Goal: Transaction & Acquisition: Obtain resource

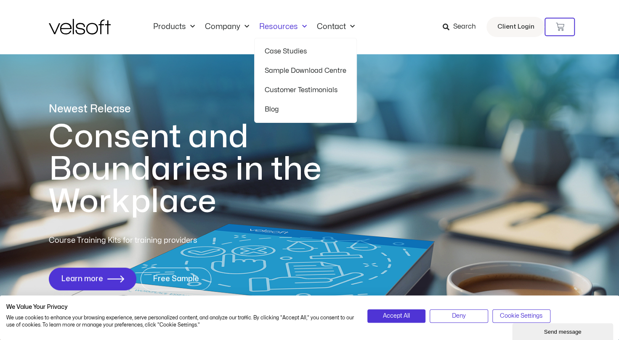
click at [283, 24] on link "Resources" at bounding box center [283, 26] width 58 height 9
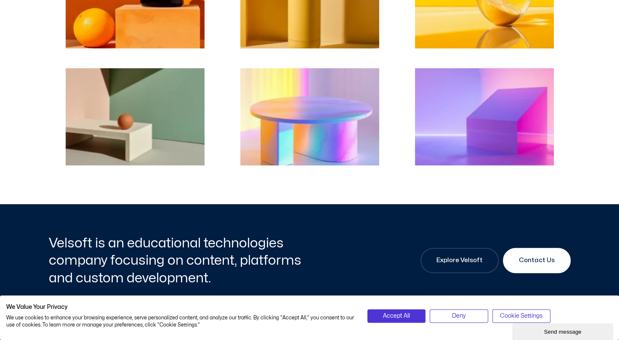
scroll to position [303, 0]
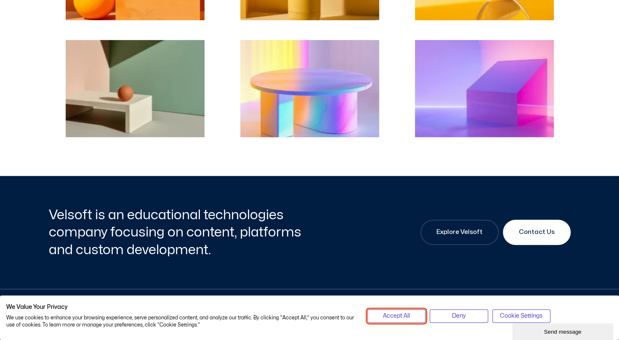
click at [402, 315] on span "Accept All" at bounding box center [396, 315] width 27 height 9
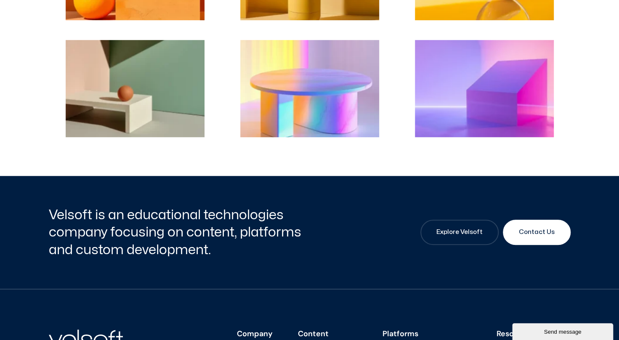
scroll to position [476, 0]
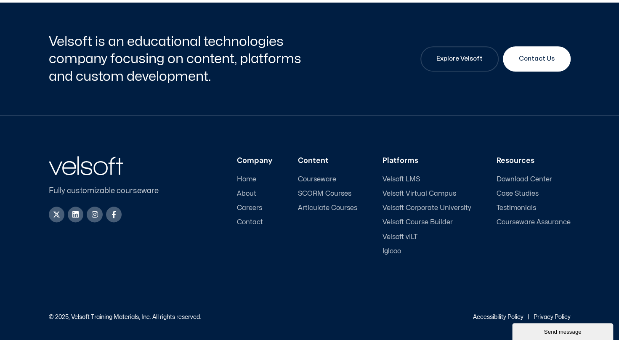
click at [336, 179] on span "Courseware" at bounding box center [317, 180] width 38 height 8
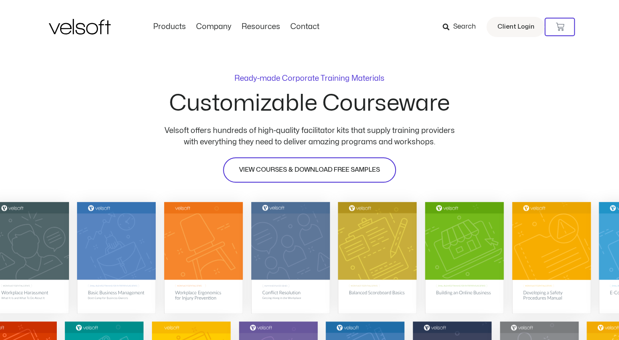
click at [334, 172] on span "VIEW COURSES & DOWNLOAD FREE SAMPLES" at bounding box center [309, 170] width 141 height 10
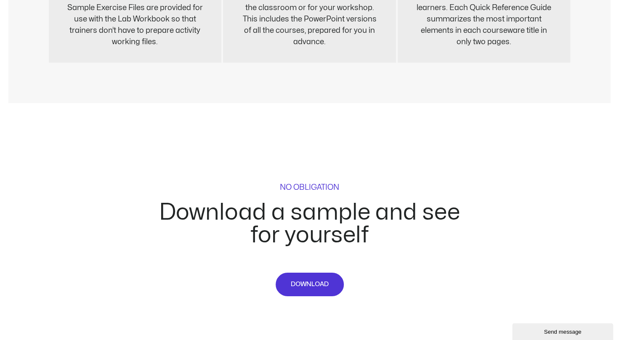
scroll to position [3252, 0]
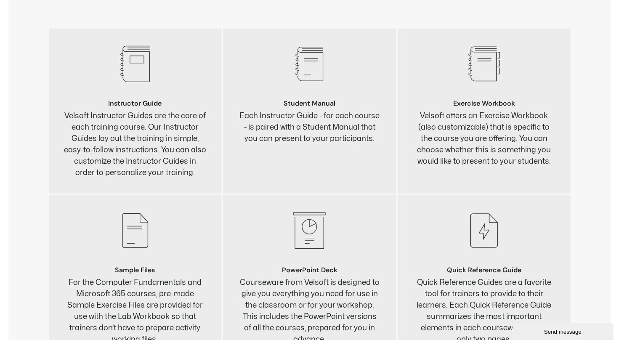
click at [508, 125] on p "Velsoft offers an Exercise Workbook (also customizable) that is specific to the…" at bounding box center [484, 138] width 143 height 57
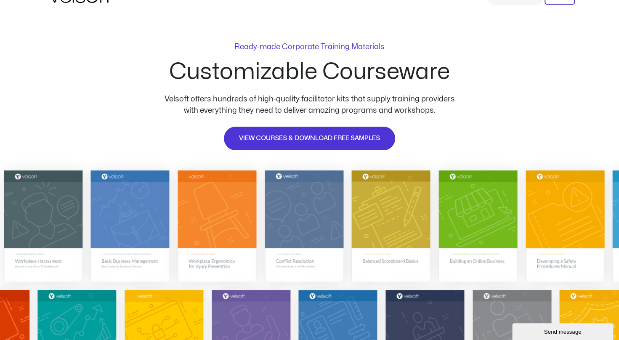
scroll to position [0, 0]
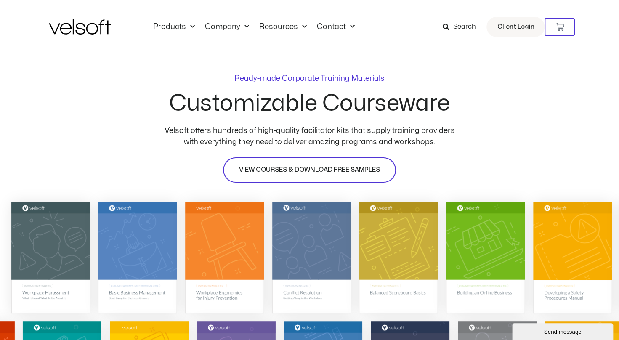
click at [351, 171] on span "VIEW COURSES & DOWNLOAD FREE SAMPLES" at bounding box center [309, 170] width 141 height 10
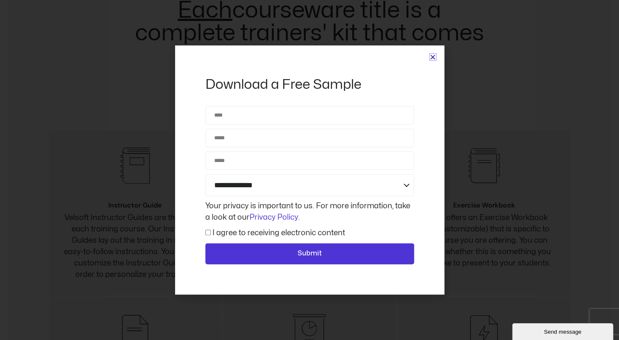
scroll to position [3927, 0]
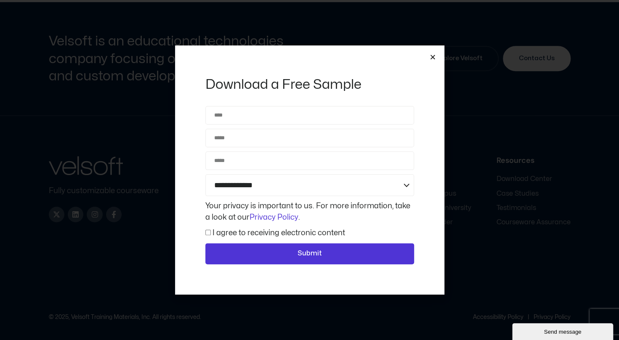
click at [433, 56] on icon "Close" at bounding box center [433, 57] width 6 height 6
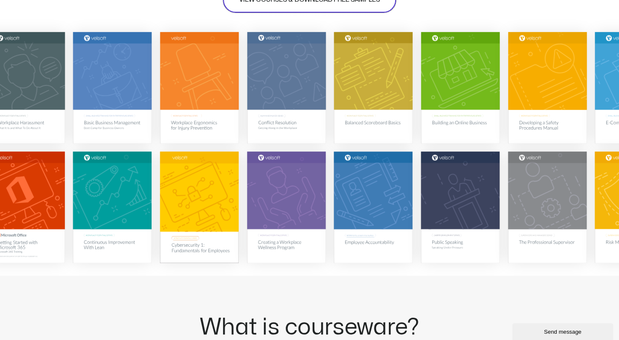
scroll to position [0, 0]
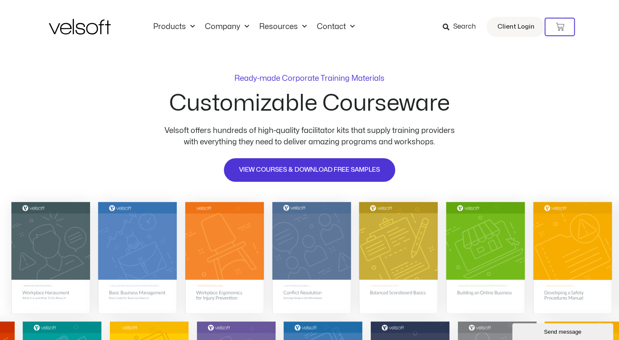
click at [460, 23] on span "Search" at bounding box center [464, 26] width 23 height 11
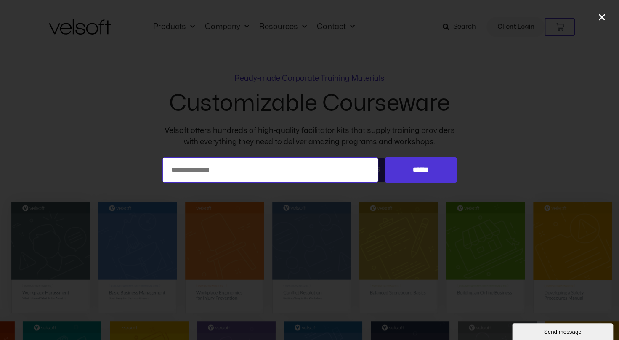
click at [330, 161] on input "Search for:" at bounding box center [270, 169] width 216 height 25
type input "**********"
click at [385, 157] on input "******" at bounding box center [421, 169] width 72 height 25
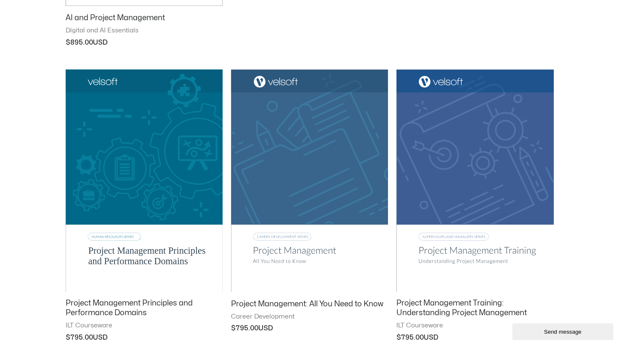
scroll to position [387, 0]
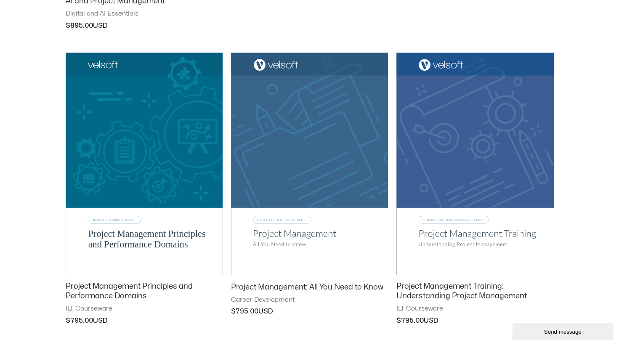
click at [515, 243] on img at bounding box center [474, 164] width 157 height 223
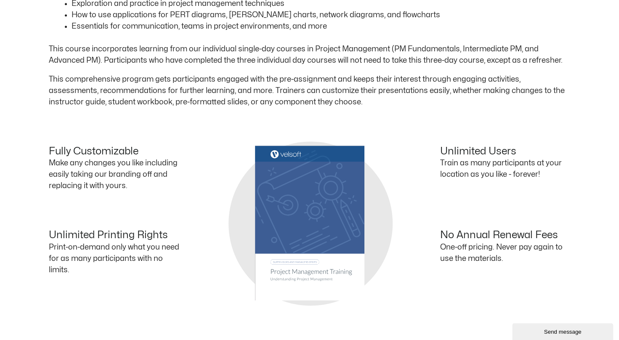
scroll to position [297, 0]
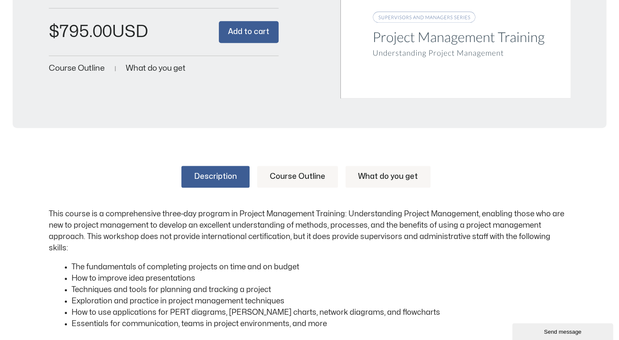
click at [328, 174] on link "Course Outline" at bounding box center [297, 177] width 81 height 22
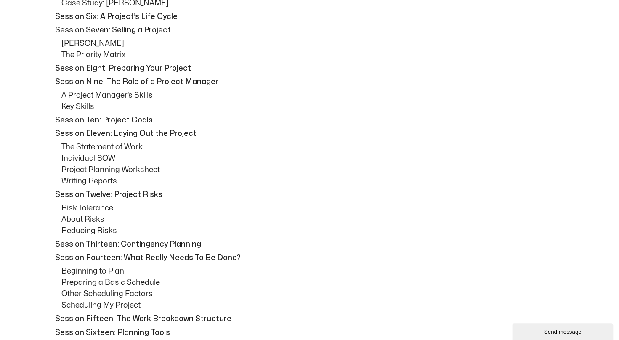
scroll to position [303, 0]
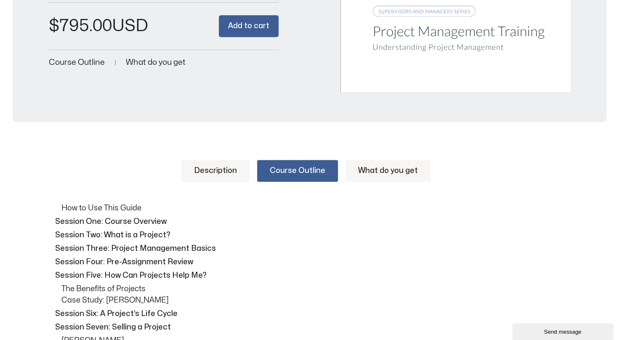
click at [384, 172] on link "What do you get" at bounding box center [388, 171] width 85 height 22
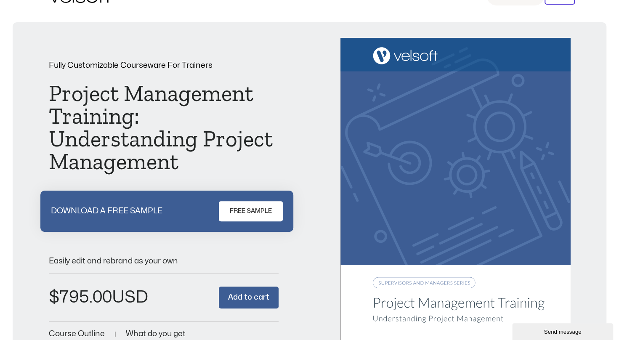
scroll to position [0, 0]
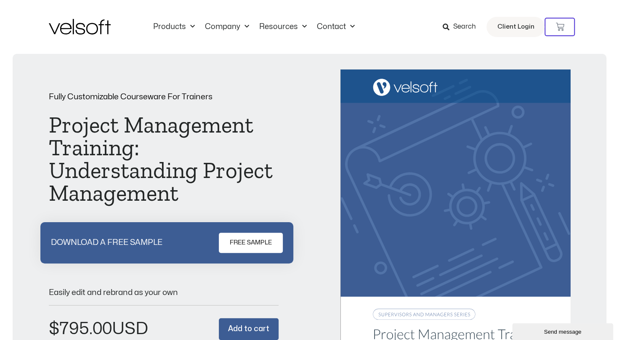
click at [138, 242] on p "DOWNLOAD A FREE SAMPLE" at bounding box center [107, 243] width 112 height 8
click at [240, 241] on span "FREE SAMPLE" at bounding box center [251, 243] width 42 height 10
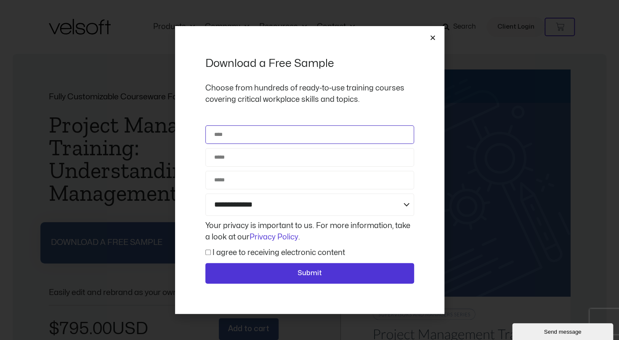
click at [288, 136] on input "Name" at bounding box center [309, 134] width 209 height 19
type input "**********"
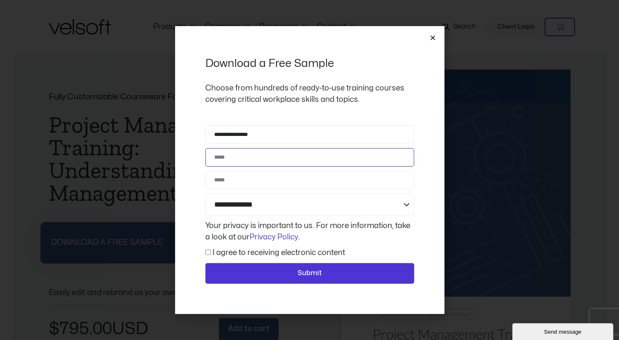
type input "**********"
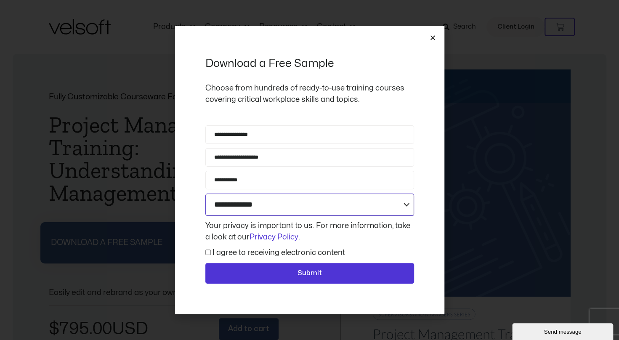
click at [335, 207] on select "**********" at bounding box center [309, 205] width 209 height 22
select select "**********"
click at [205, 194] on select "**********" at bounding box center [309, 205] width 209 height 22
click at [213, 249] on label "I agree to receiving electronic content" at bounding box center [279, 252] width 133 height 7
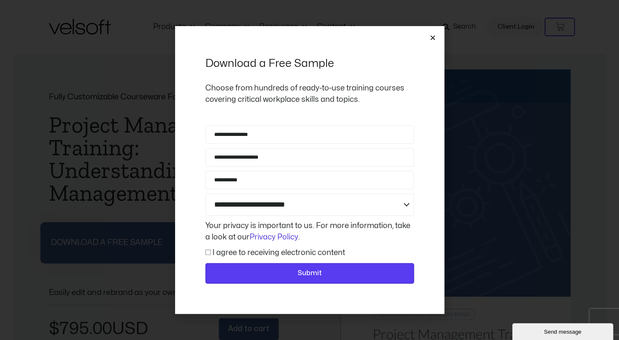
click at [305, 272] on span "Submit" at bounding box center [310, 273] width 24 height 11
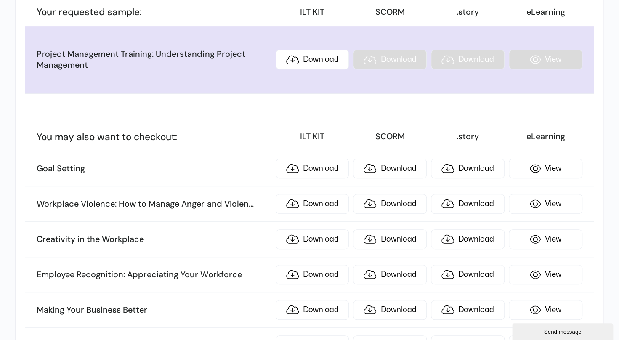
scroll to position [98, 0]
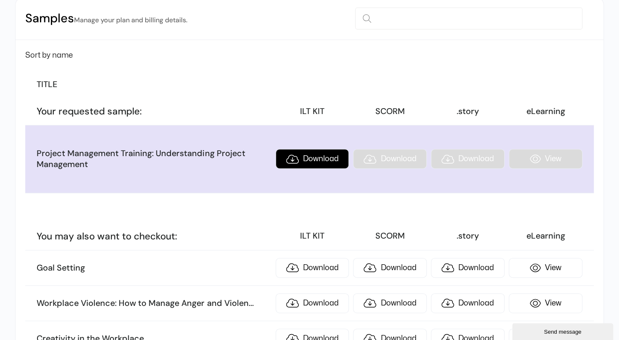
click at [298, 161] on link "Download" at bounding box center [313, 159] width 74 height 20
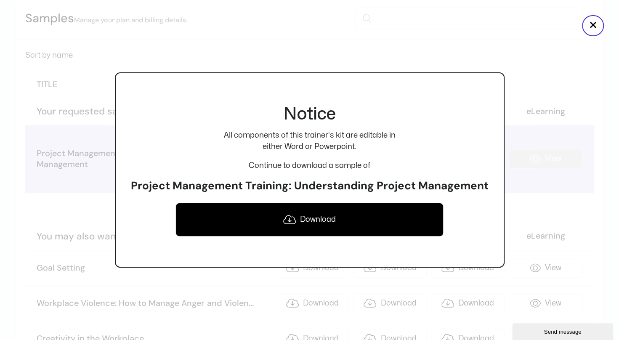
click at [327, 217] on link "Download" at bounding box center [310, 220] width 269 height 34
